Goal: Transaction & Acquisition: Purchase product/service

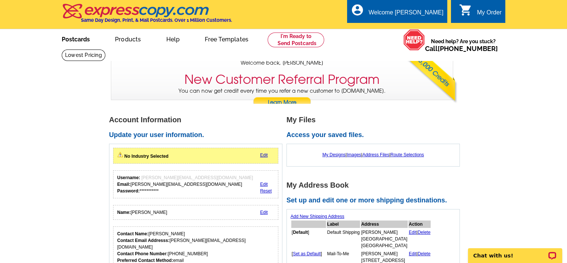
click at [75, 37] on link "Postcards" at bounding box center [76, 38] width 52 height 17
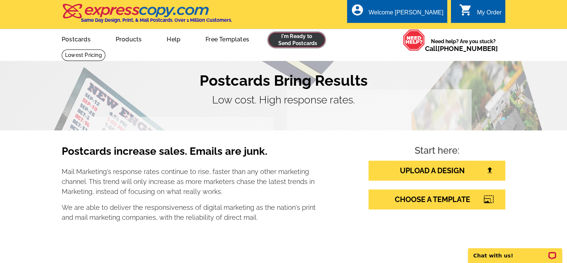
click at [297, 40] on link at bounding box center [296, 40] width 57 height 15
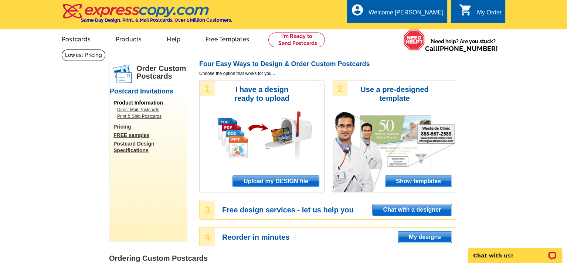
click at [277, 180] on span "Upload my DESIGN file" at bounding box center [276, 181] width 86 height 11
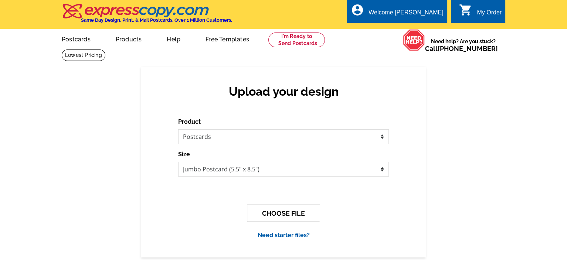
click at [291, 212] on button "CHOOSE FILE" at bounding box center [283, 213] width 73 height 17
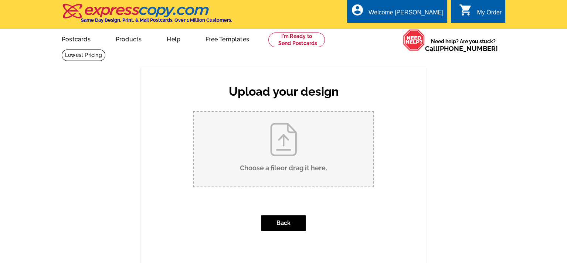
click at [286, 146] on input "Choose a file or drag it here ." at bounding box center [284, 149] width 180 height 75
type input "C:\fakepath\Postcard a enviar [DOMAIN_NAME]"
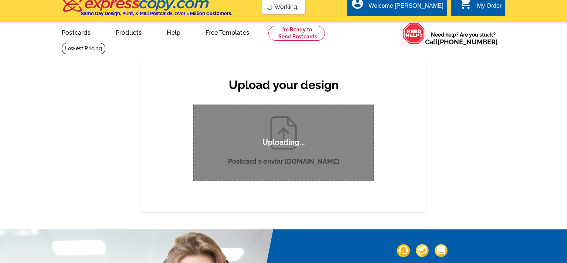
scroll to position [37, 0]
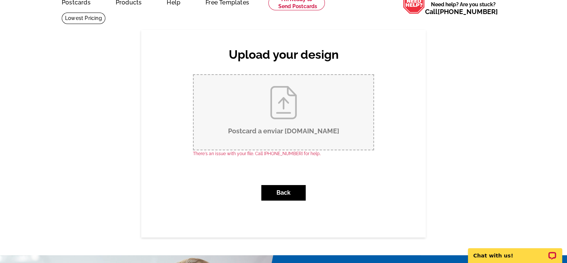
click at [302, 94] on input "Postcard a enviar [DOMAIN_NAME]" at bounding box center [284, 112] width 180 height 75
click at [281, 190] on button "Back" at bounding box center [283, 193] width 44 height 16
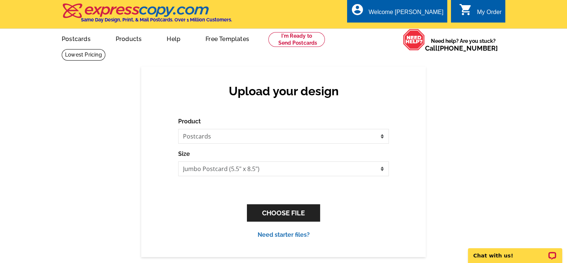
scroll to position [0, 0]
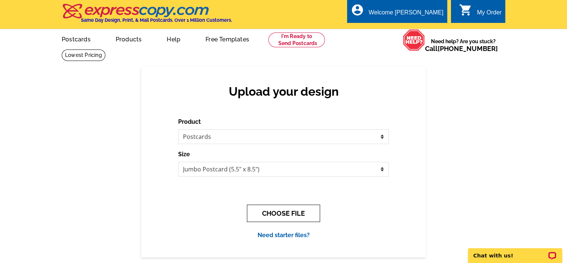
click at [284, 211] on button "CHOOSE FILE" at bounding box center [283, 213] width 73 height 17
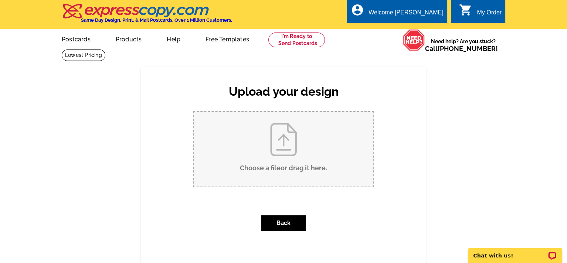
click at [292, 149] on input "Choose a file or drag it here ." at bounding box center [284, 149] width 180 height 75
type input "C:\fakepath\Postcard a enviar [DOMAIN_NAME]"
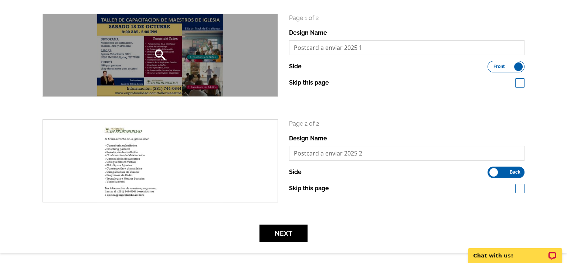
scroll to position [98, 0]
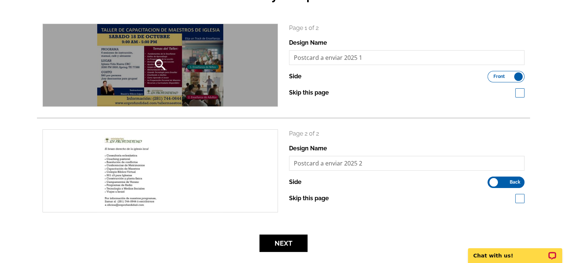
click at [159, 64] on icon "search" at bounding box center [160, 65] width 15 height 15
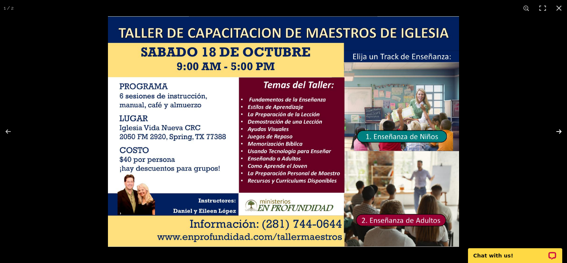
click at [557, 130] on button at bounding box center [554, 131] width 26 height 37
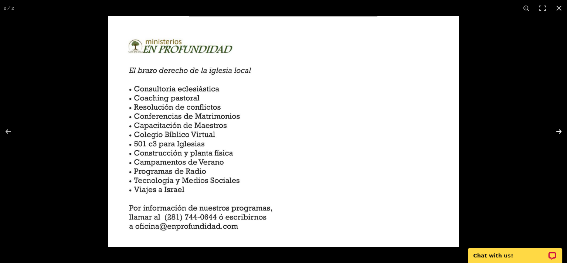
click at [557, 130] on button at bounding box center [554, 131] width 26 height 37
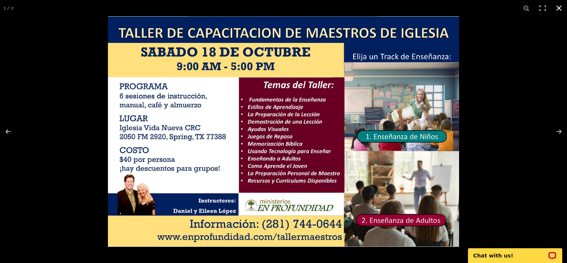
click at [561, 7] on button at bounding box center [559, 8] width 16 height 16
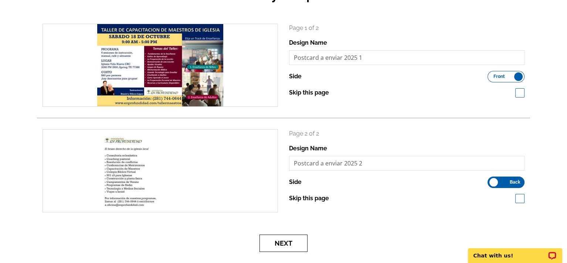
click at [288, 244] on button "Next" at bounding box center [283, 243] width 48 height 17
